Goal: Understand process/instructions

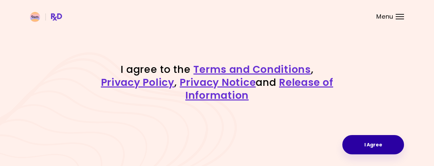
click at [381, 148] on button "I Agree" at bounding box center [373, 144] width 62 height 19
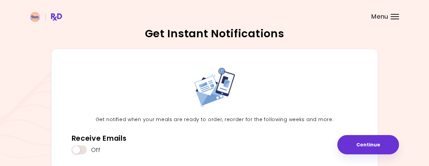
click at [393, 18] on div "Menu" at bounding box center [394, 16] width 8 height 5
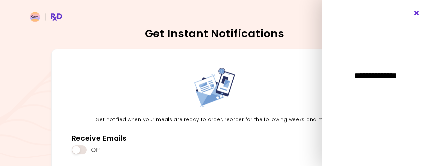
click at [417, 11] on icon "Close" at bounding box center [416, 13] width 6 height 5
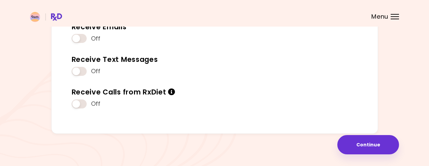
scroll to position [113, 0]
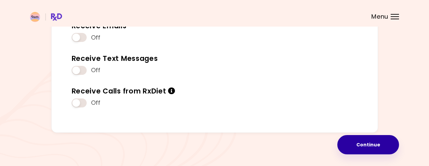
click at [378, 148] on button "Continue" at bounding box center [368, 144] width 62 height 19
